Goal: Information Seeking & Learning: Learn about a topic

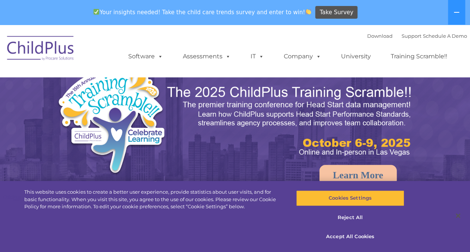
select select "MEDIUM"
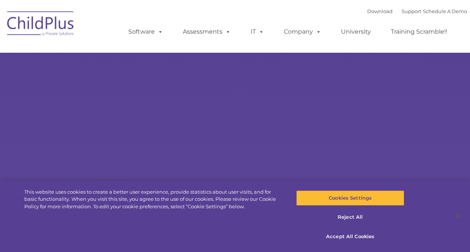
type input ""
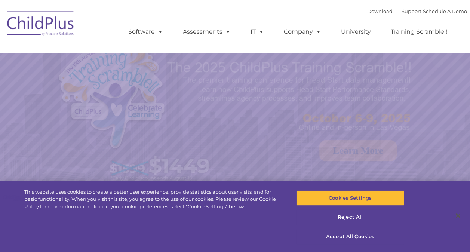
select select "MEDIUM"
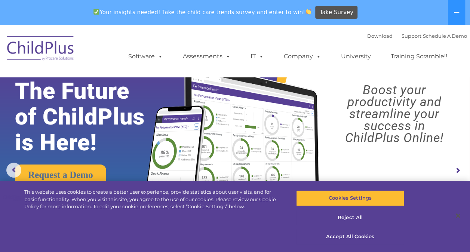
click at [2, 9] on div "Your insights needed! Take the child care trends survey and enter to win! Take …" at bounding box center [224, 12] width 449 height 24
